Goal: Task Accomplishment & Management: Complete application form

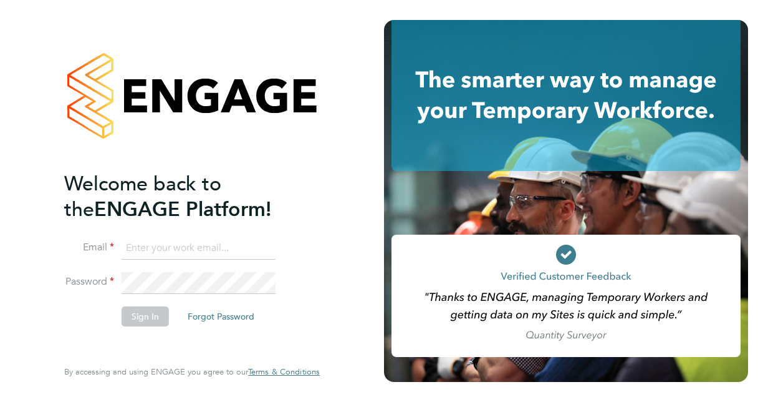
click at [195, 246] on input at bounding box center [199, 248] width 154 height 22
type input "[EMAIL_ADDRESS][DOMAIN_NAME]"
click at [173, 264] on li "Email cleojay@hotmail.co.uk" at bounding box center [185, 254] width 243 height 35
click at [151, 312] on button "Sign In" at bounding box center [145, 316] width 47 height 20
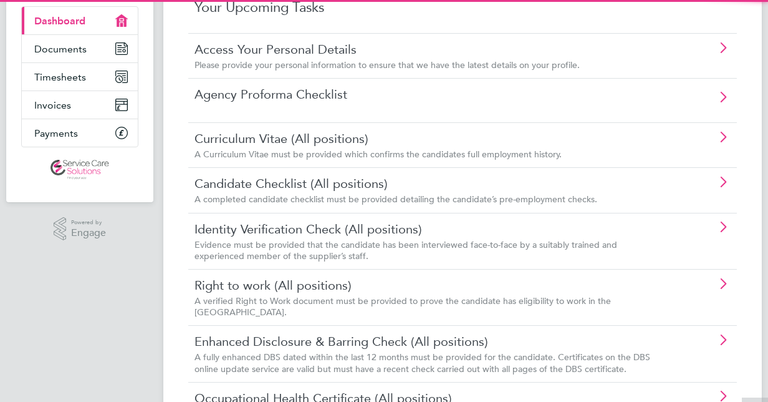
scroll to position [125, 0]
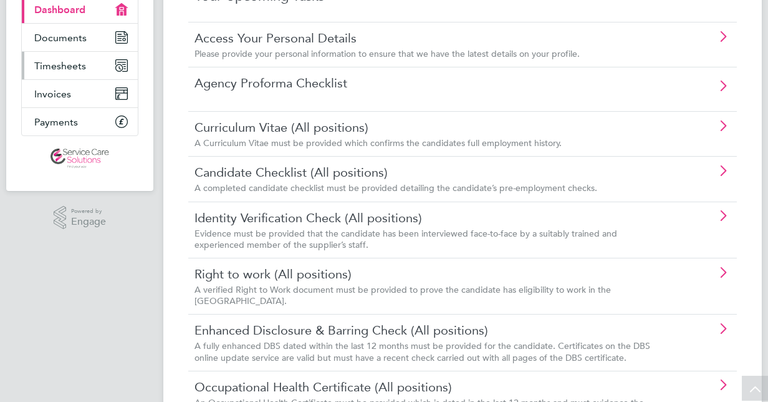
click at [69, 69] on span "Timesheets" at bounding box center [60, 66] width 52 height 12
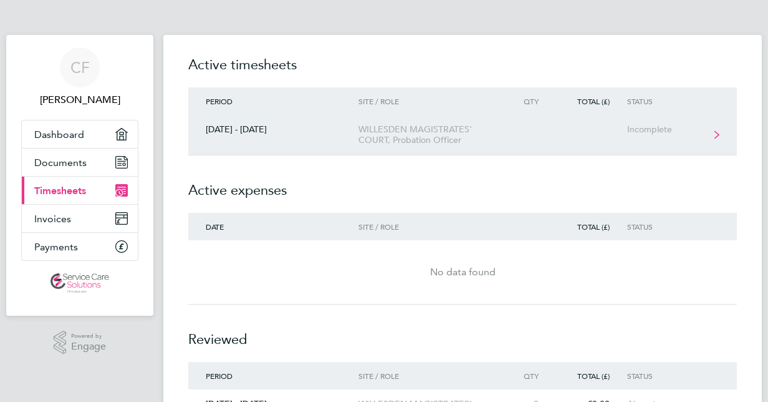
click at [359, 141] on div "WILLESDEN MAGISTRATES' COURT, Probation Officer" at bounding box center [430, 134] width 143 height 21
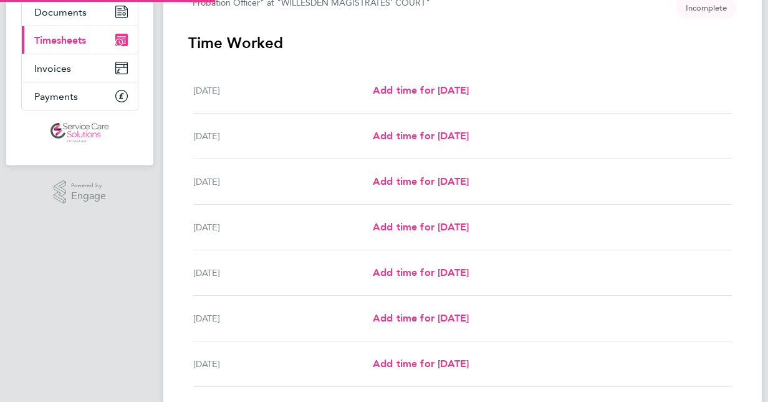
scroll to position [244, 0]
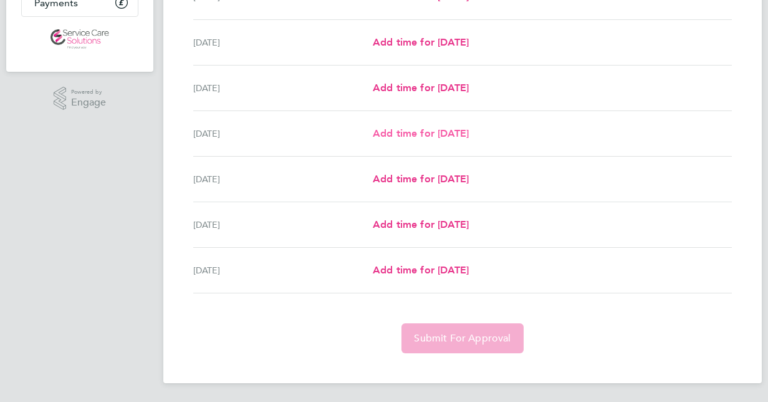
click at [451, 132] on span "Add time for [DATE]" at bounding box center [421, 133] width 96 height 12
select select "30"
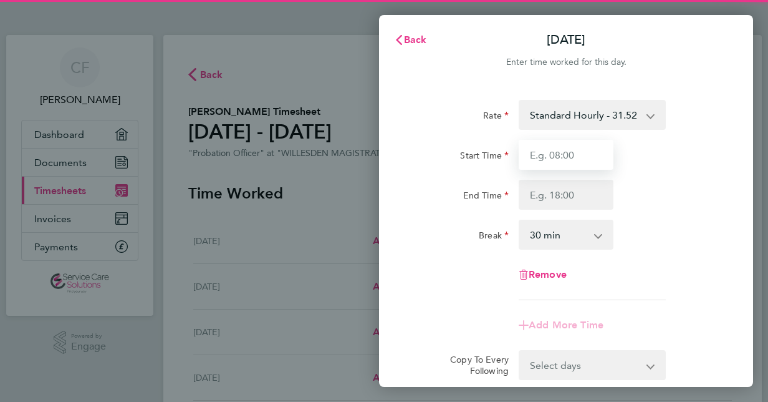
click at [601, 145] on input "Start Time" at bounding box center [566, 155] width 95 height 30
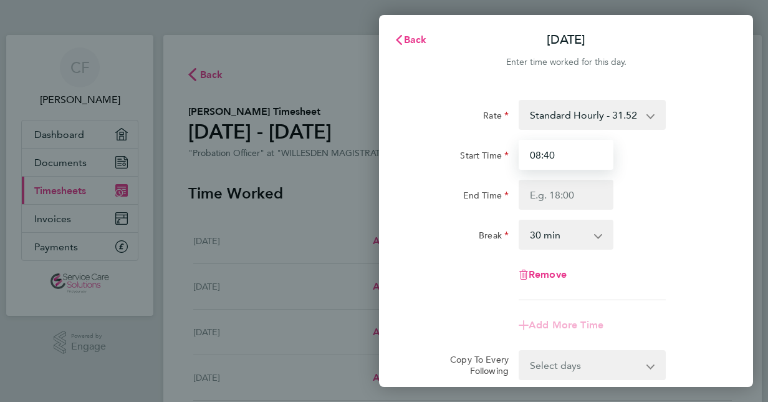
type input "08:40"
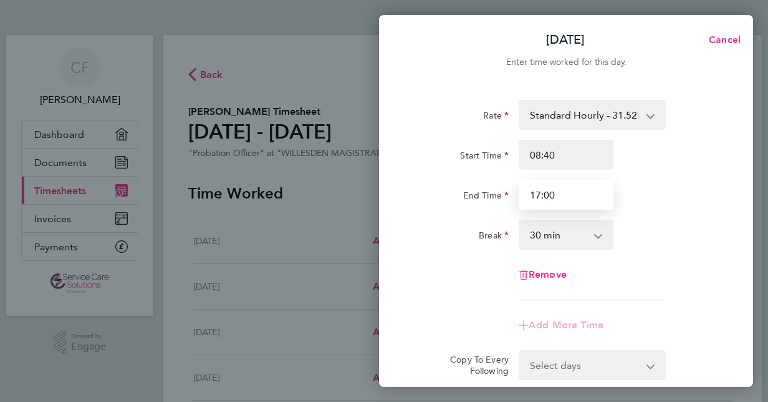
type input "17:00"
click at [604, 231] on app-icon-cross-button at bounding box center [604, 234] width 15 height 27
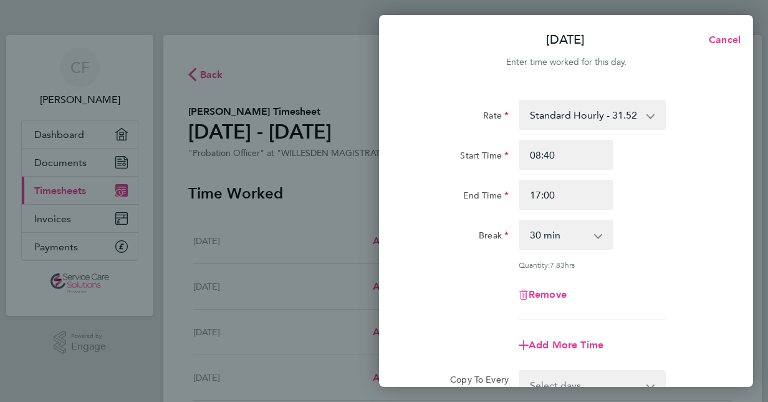
drag, startPoint x: 579, startPoint y: 243, endPoint x: 586, endPoint y: 239, distance: 8.1
click at [579, 243] on select "0 min 15 min 30 min 45 min 60 min 75 min 90 min" at bounding box center [558, 234] width 77 height 27
select select "45"
click at [520, 221] on select "0 min 15 min 30 min 45 min 60 min 75 min 90 min" at bounding box center [558, 234] width 77 height 27
click at [646, 246] on div "Break 0 min 15 min 30 min 45 min 60 min 75 min 90 min" at bounding box center [566, 234] width 314 height 30
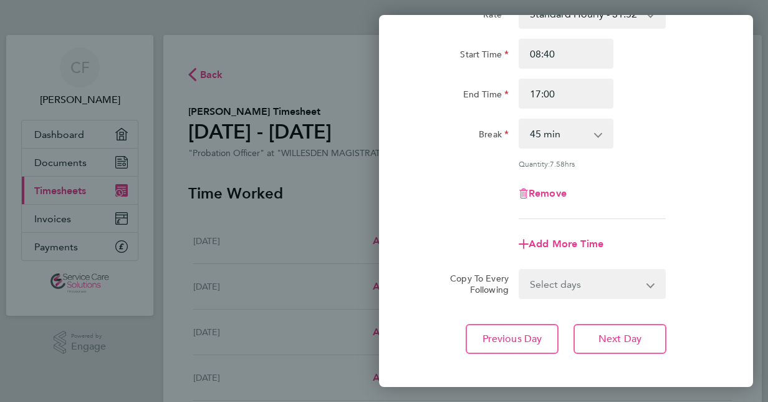
scroll to position [161, 0]
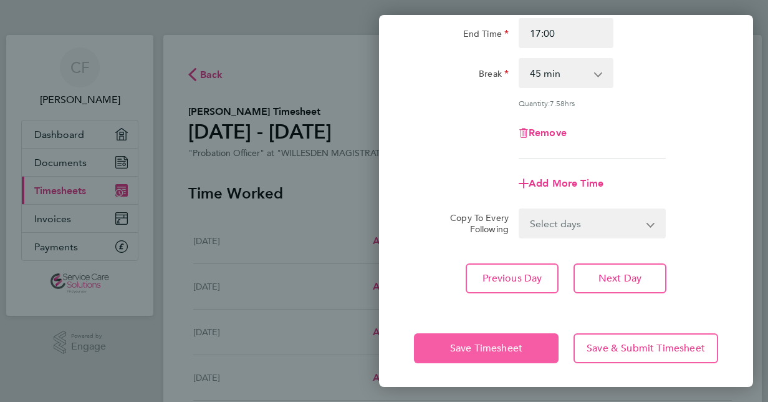
click at [482, 349] on span "Save Timesheet" at bounding box center [486, 348] width 72 height 12
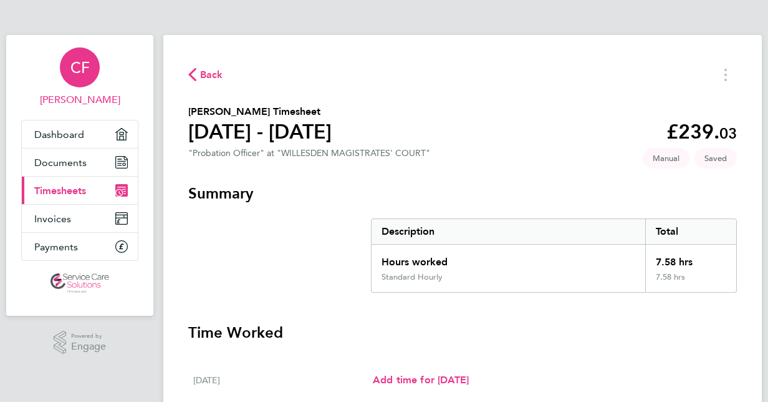
drag, startPoint x: 77, startPoint y: 75, endPoint x: 125, endPoint y: 69, distance: 49.0
click at [77, 75] on span "CF" at bounding box center [79, 67] width 19 height 16
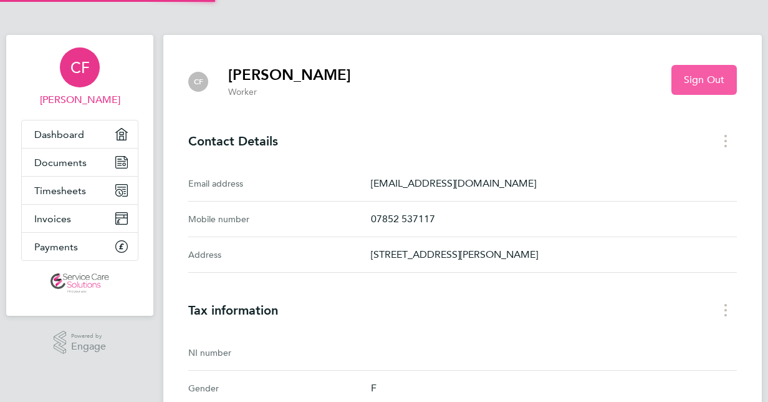
click at [728, 67] on button "Sign Out" at bounding box center [703, 80] width 65 height 30
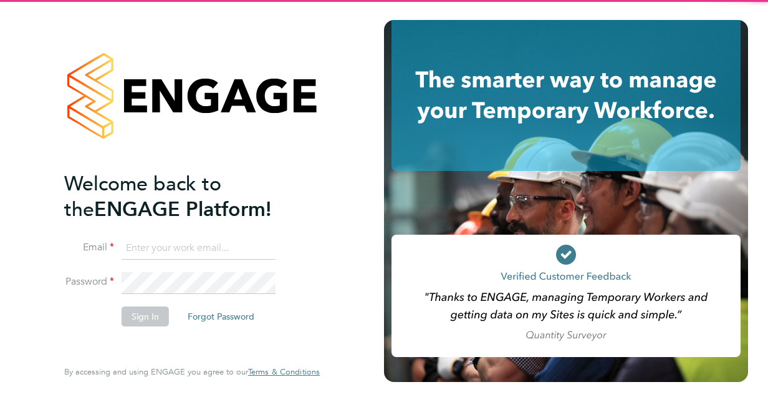
drag, startPoint x: 555, startPoint y: 22, endPoint x: 542, endPoint y: -16, distance: 40.0
